Goal: Find specific page/section: Find specific page/section

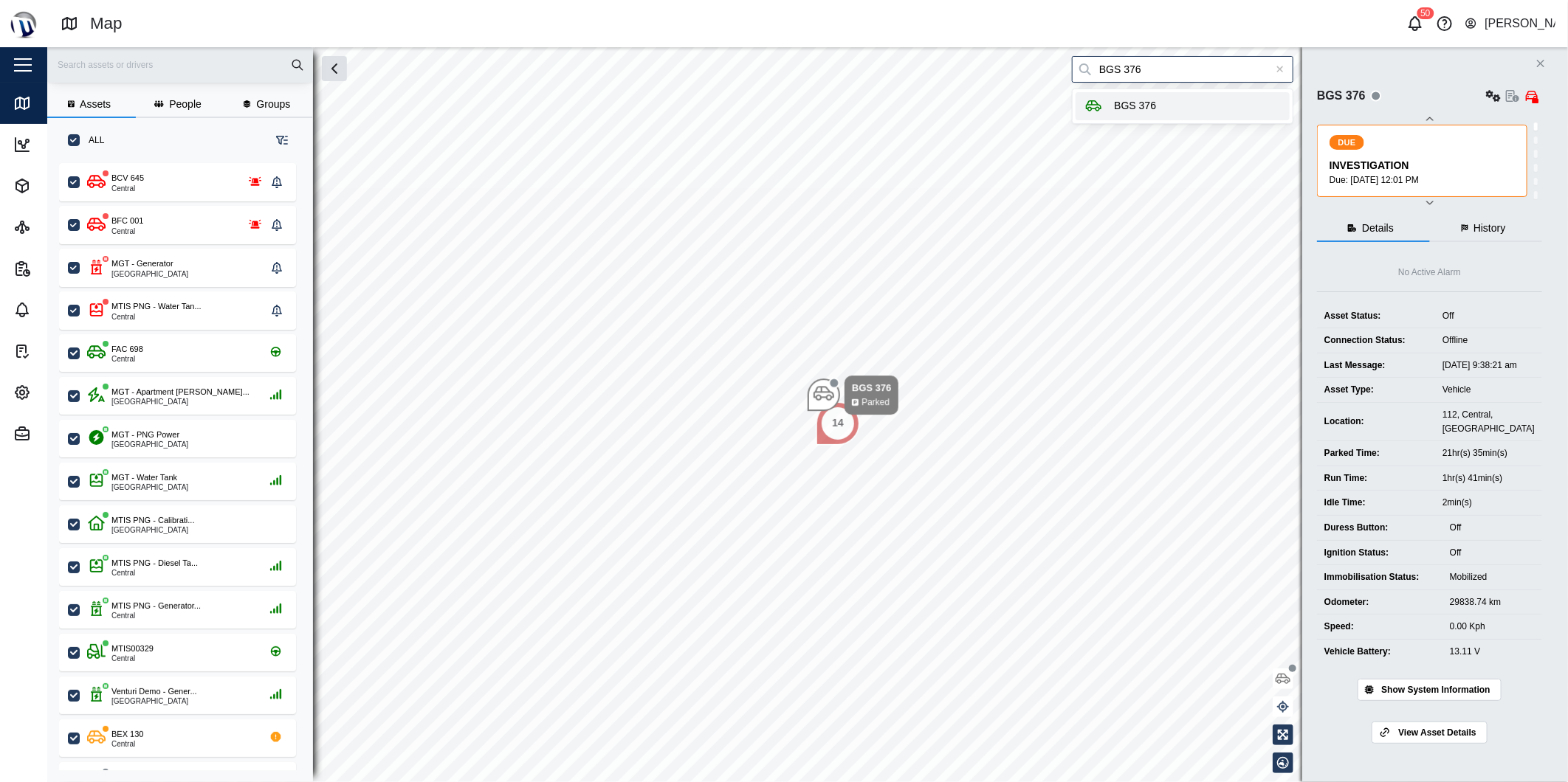
click at [1279, 68] on icon at bounding box center [1280, 70] width 7 height 7
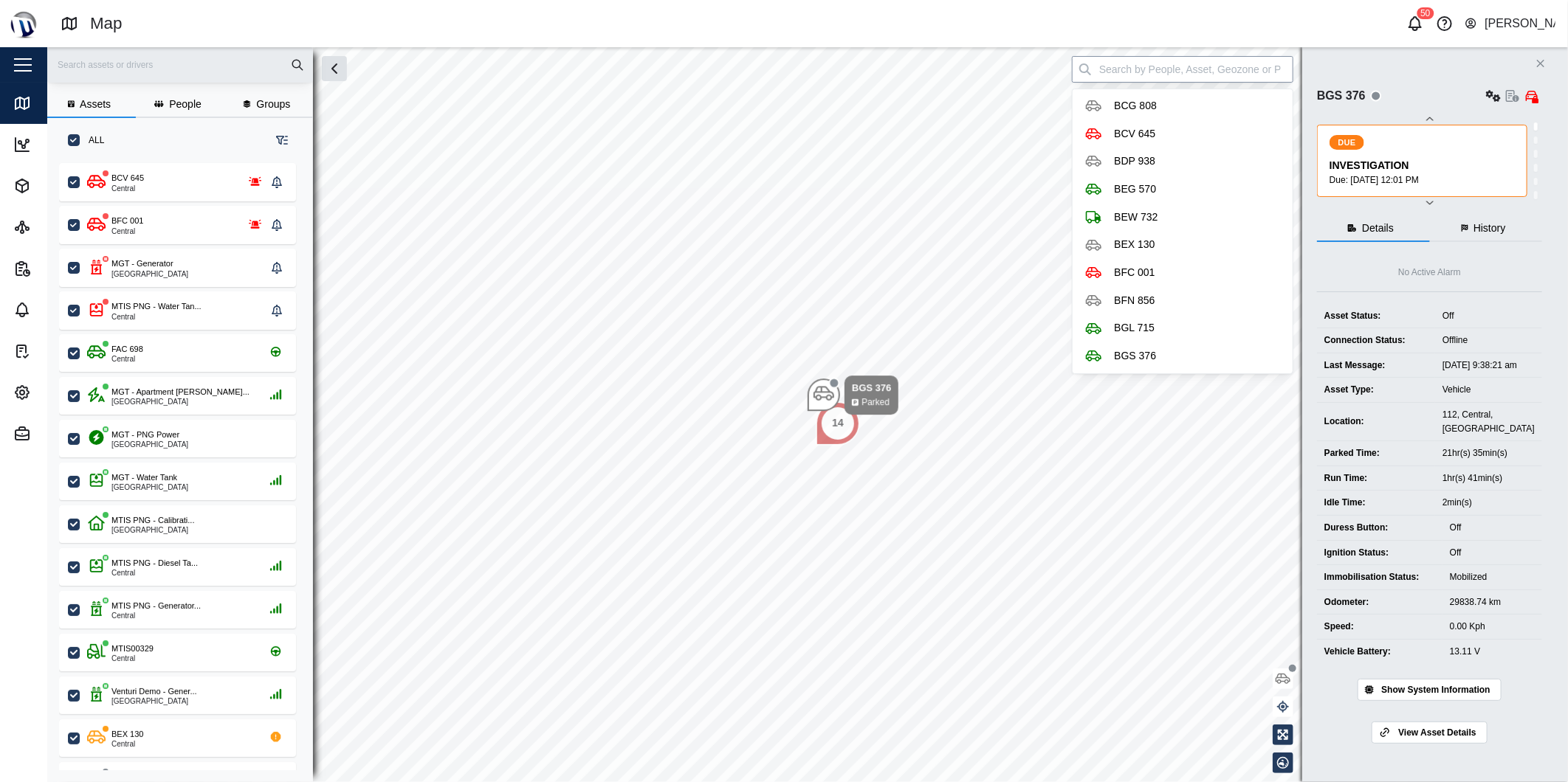
click at [1266, 64] on input "search" at bounding box center [1182, 69] width 221 height 26
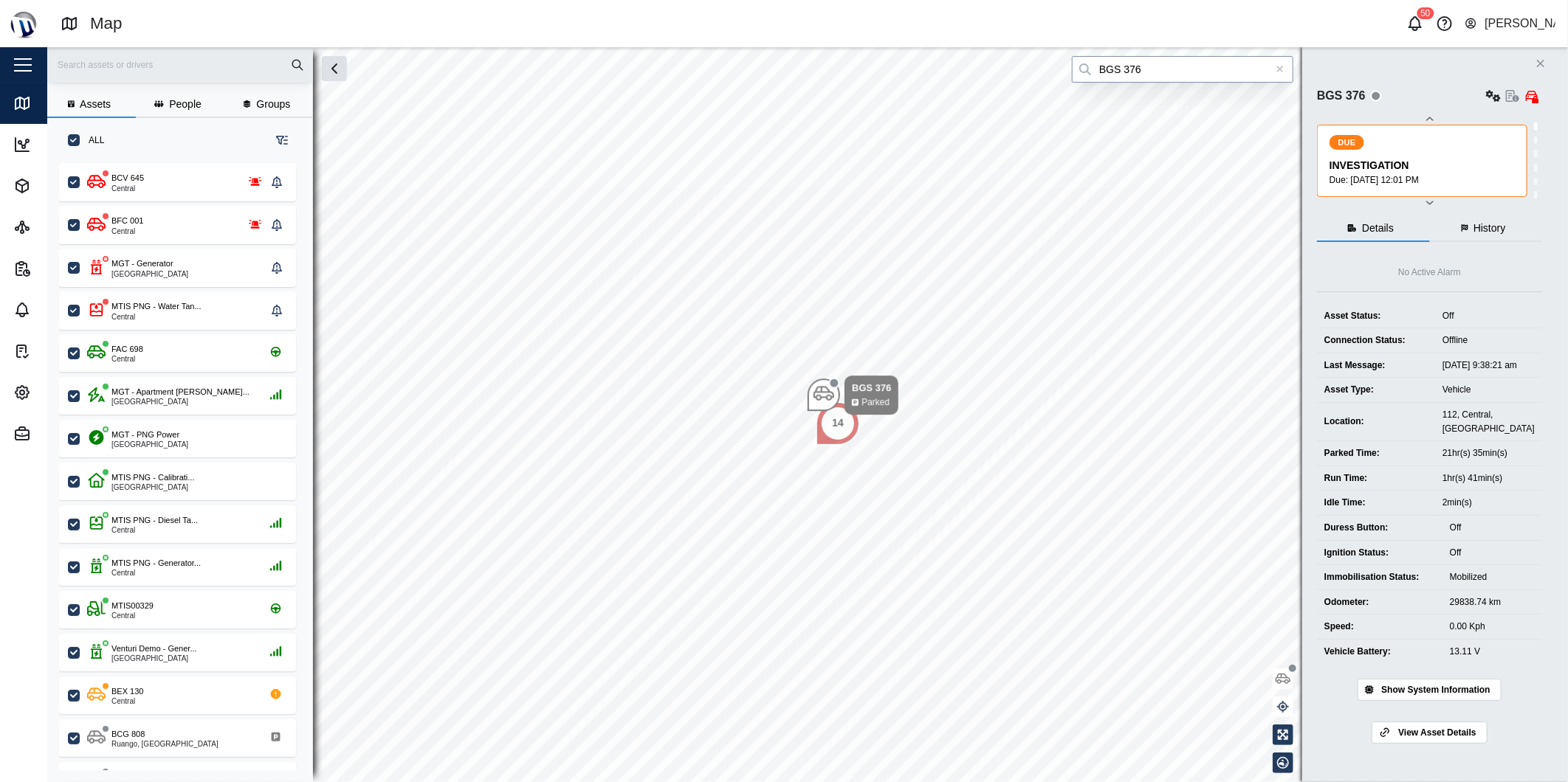
type input "BGS 376"
click at [1280, 71] on icon at bounding box center [1280, 69] width 8 height 11
click at [1271, 67] on input "search" at bounding box center [1182, 69] width 221 height 26
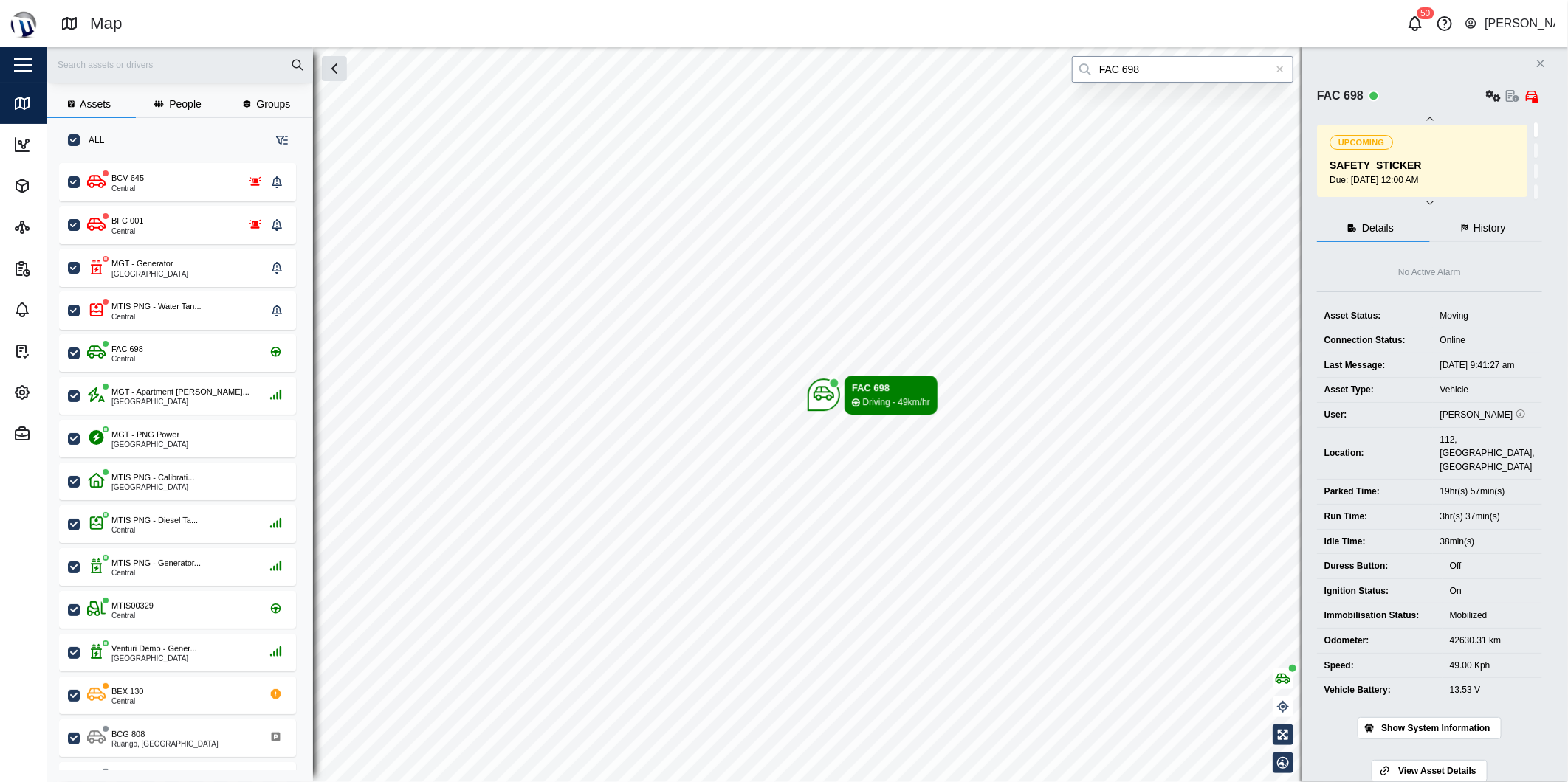
type input "FAC 698"
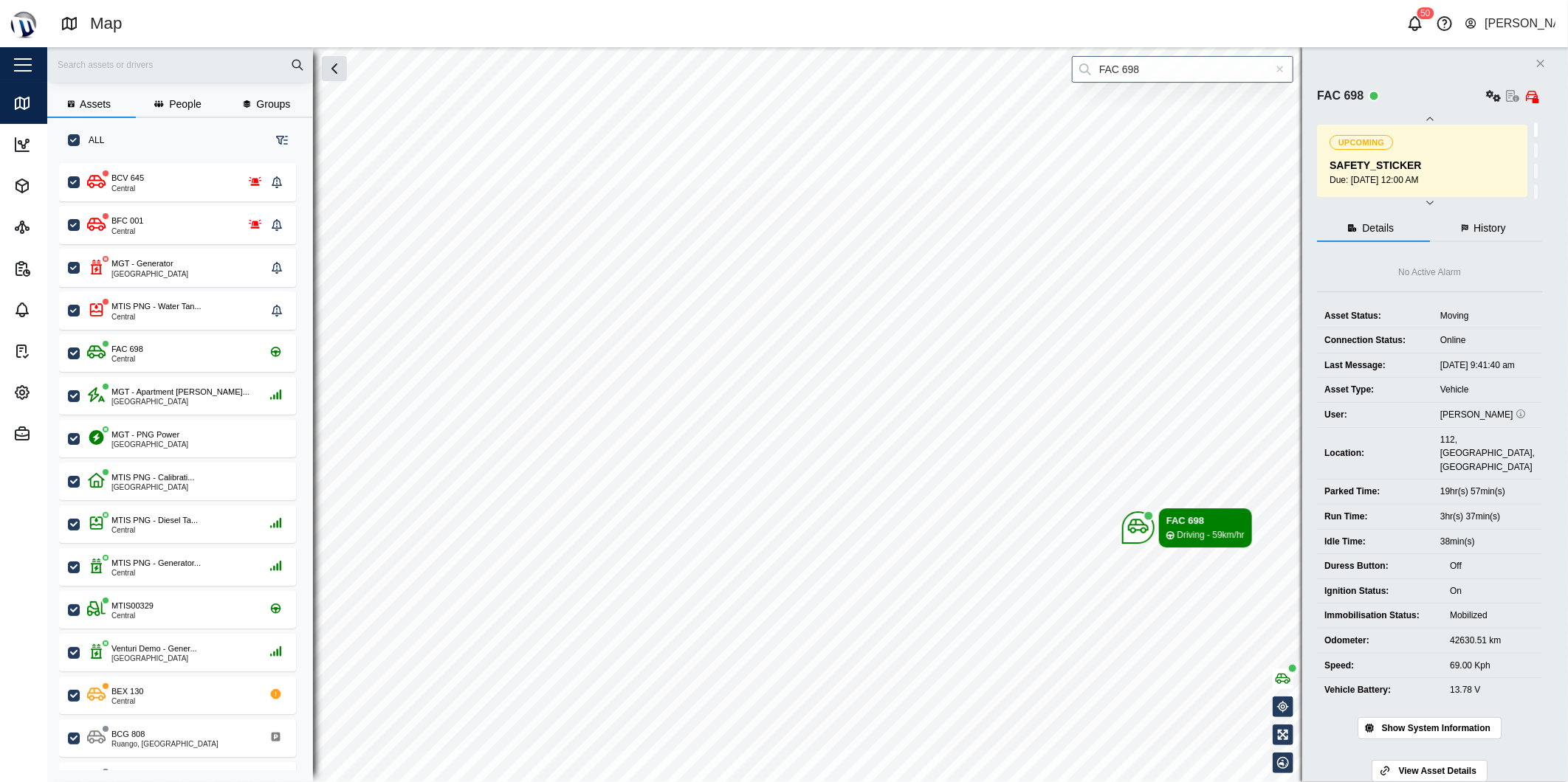
click at [1272, 72] on div at bounding box center [1279, 69] width 26 height 26
